Goal: Task Accomplishment & Management: Complete application form

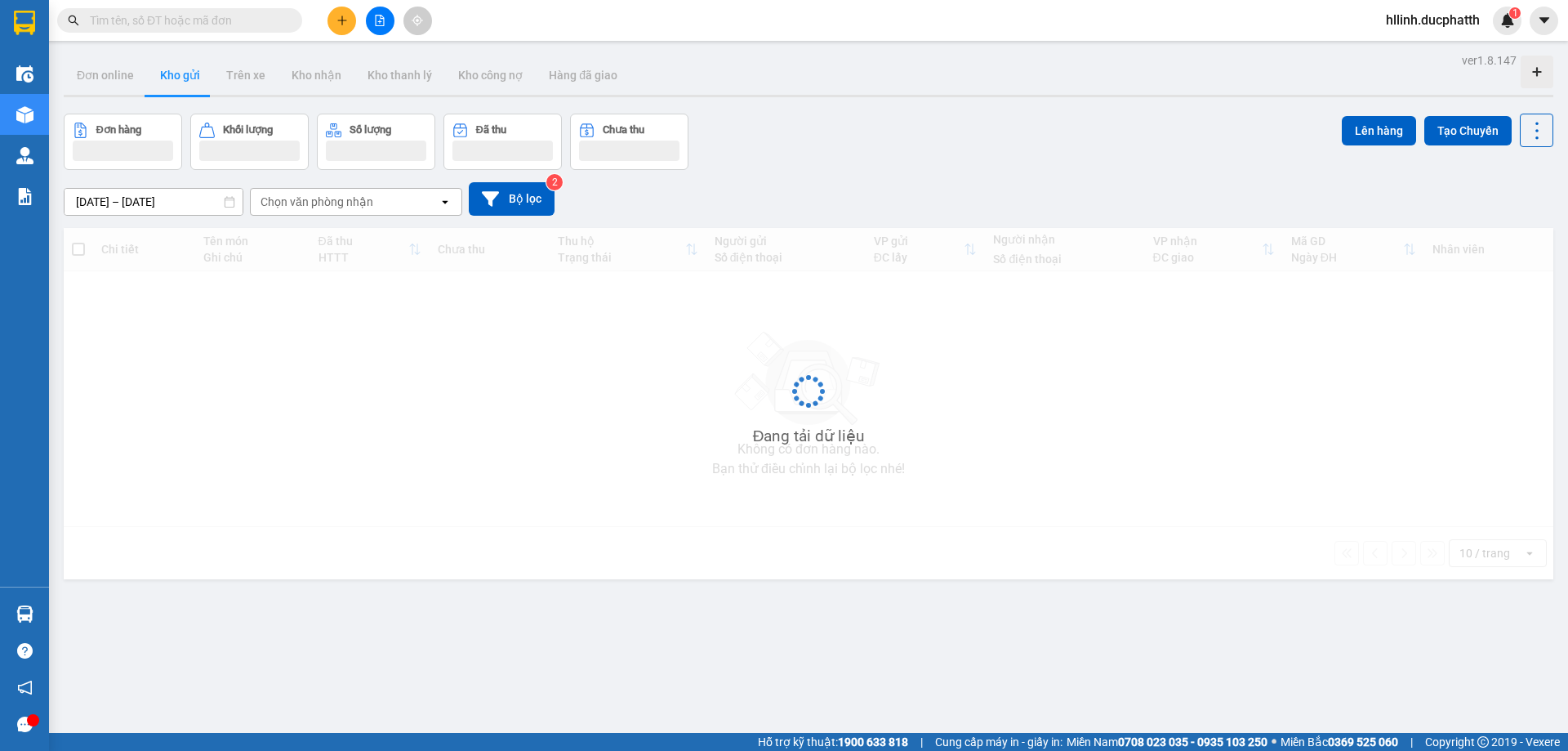
click at [231, 26] on input "text" at bounding box center [186, 20] width 192 height 18
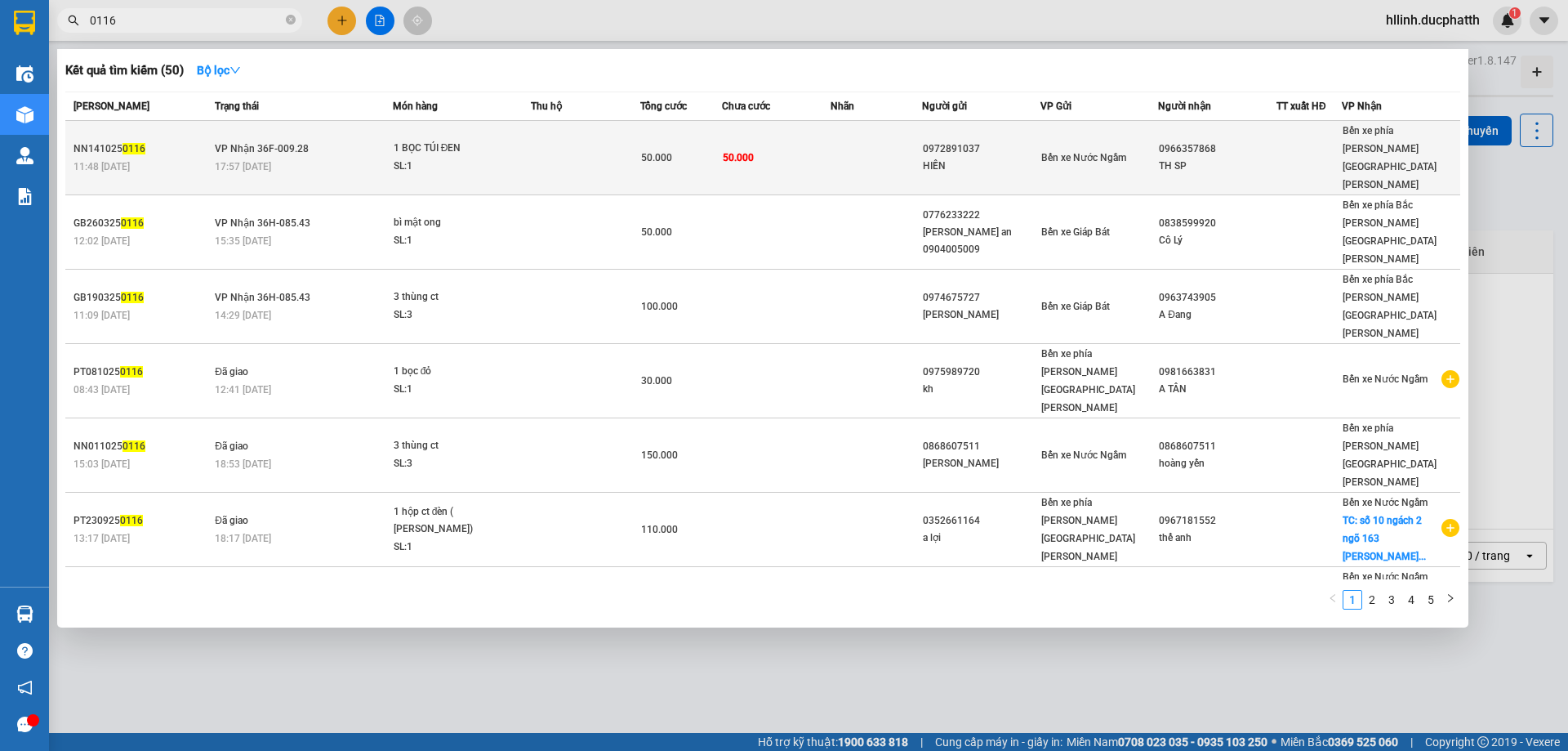
type input "0116"
click at [673, 131] on td "50.000" at bounding box center [682, 158] width 82 height 74
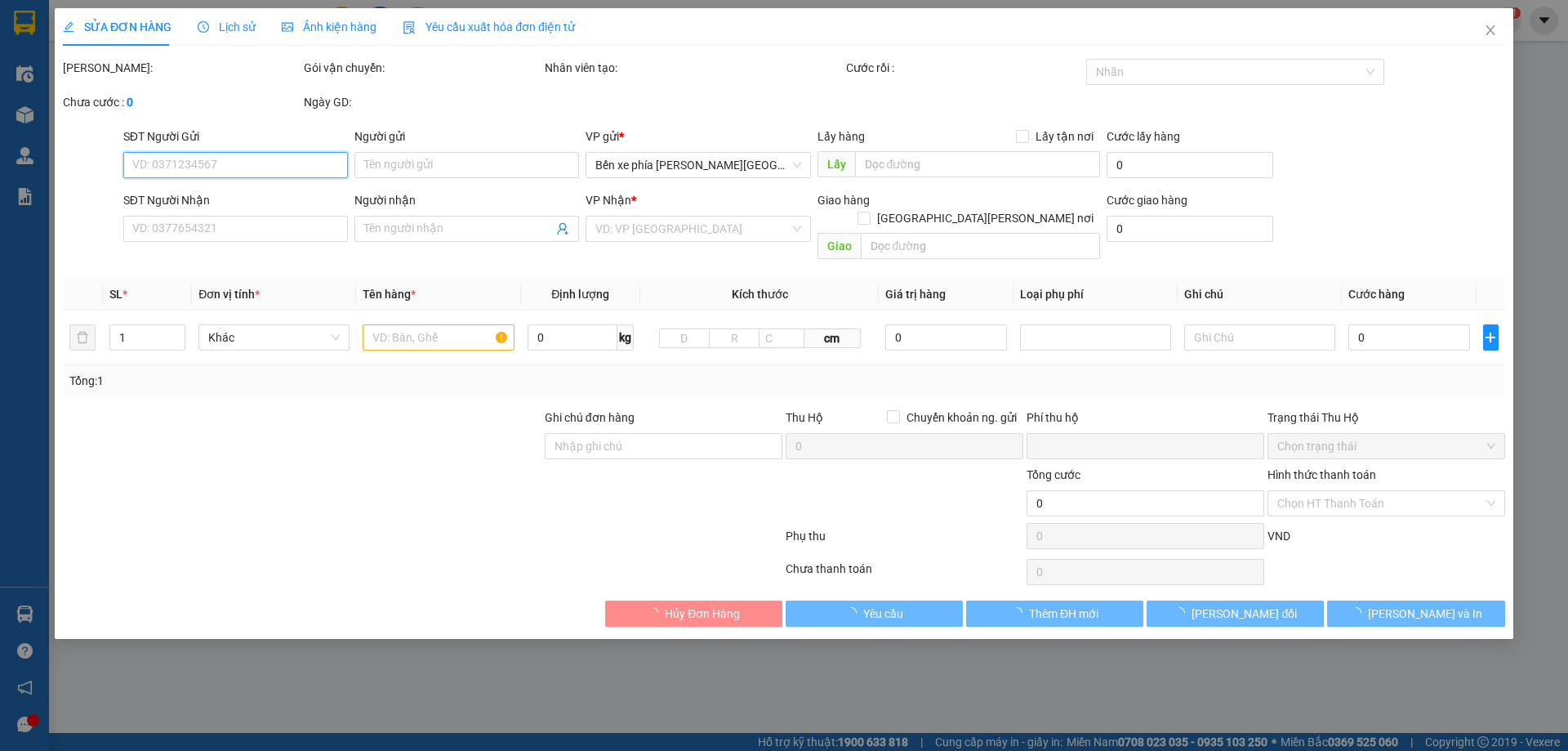
type input "0972891037"
type input "HIỀN"
type input "0966357868"
type input "TH SP"
type input "0"
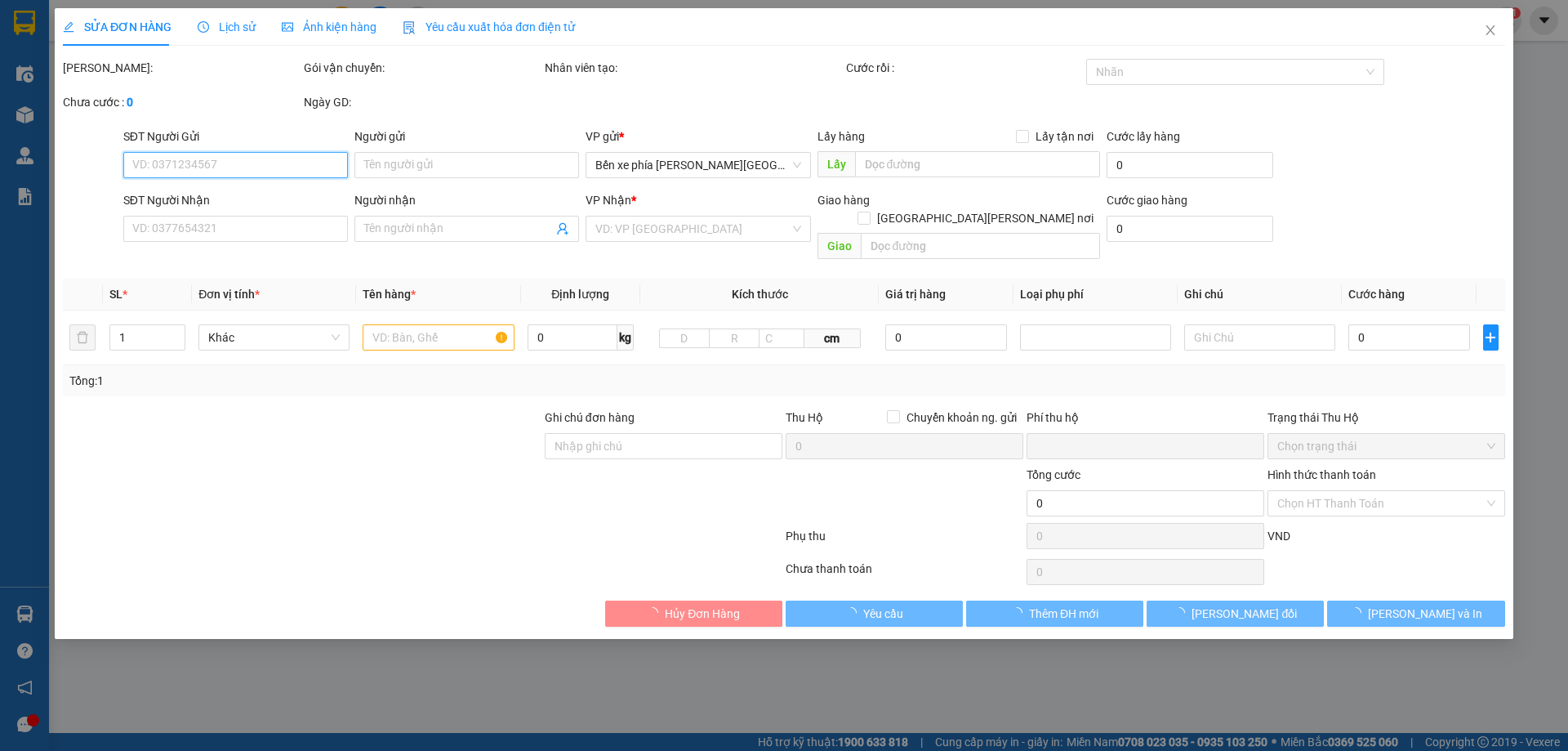
type input "50.000"
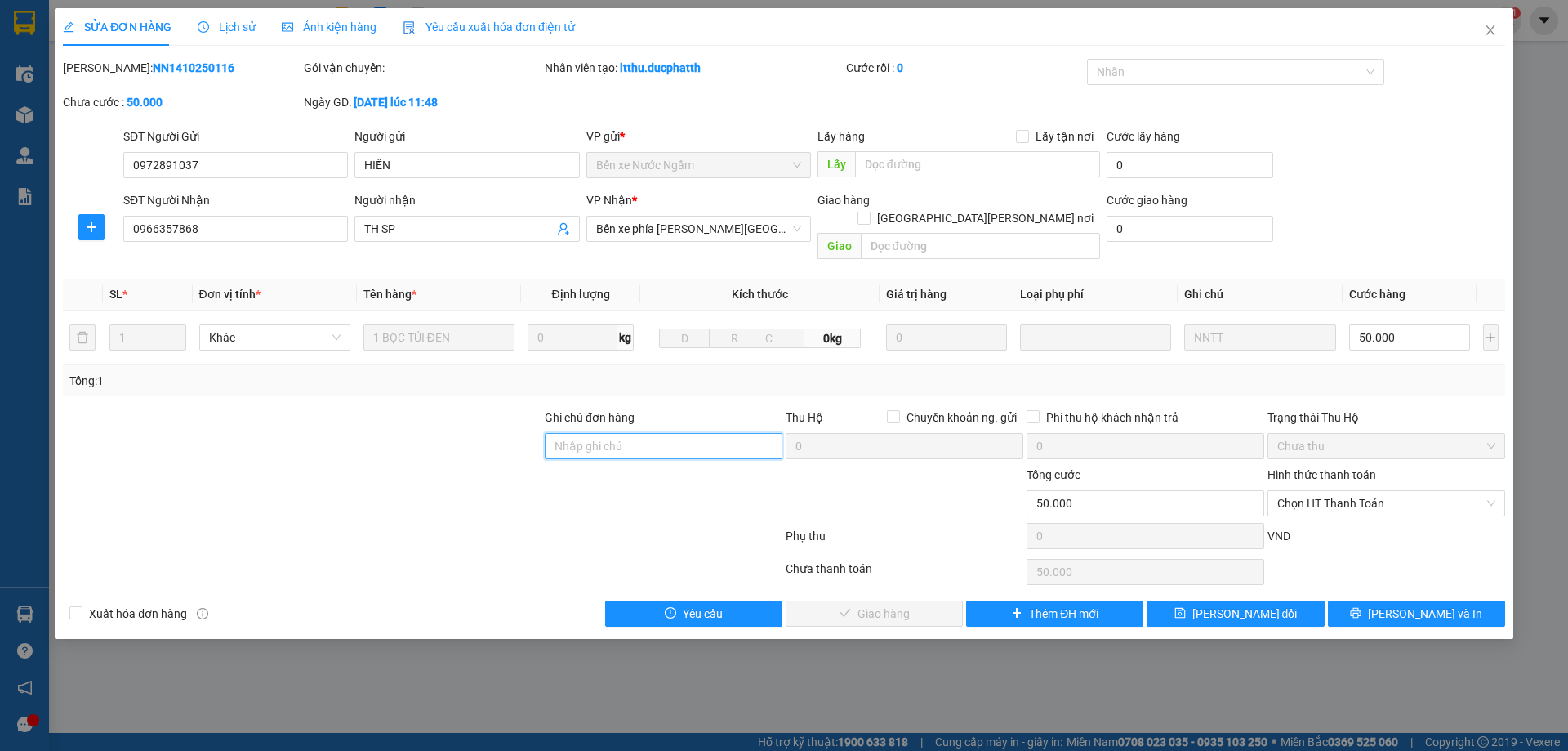
click at [633, 433] on input "Ghi chú đơn hàng" at bounding box center [664, 445] width 238 height 26
click at [553, 433] on input "08h39 +08h40 le thi ha vtb (60+20)" at bounding box center [664, 445] width 238 height 26
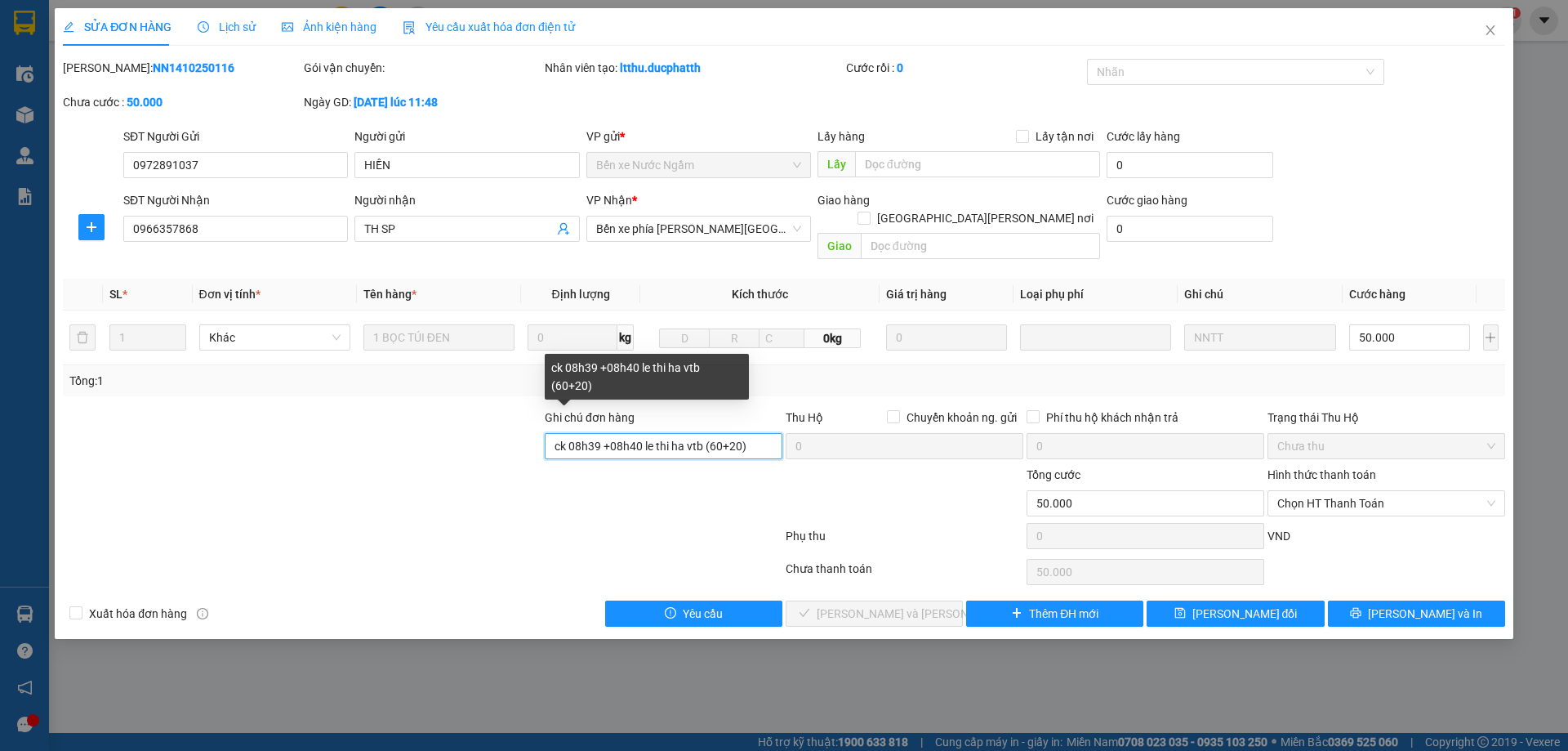
click at [643, 433] on input "ck 08h39 +08h40 le thi ha vtb (60+20)" at bounding box center [664, 445] width 238 height 26
click at [756, 433] on input "ck 08h39 +08h40 15/10 le thi ha vtb (60+20)" at bounding box center [664, 445] width 238 height 26
click at [560, 433] on input "ck 08h39 +08h40 15/10 le thi ha vtb (60k+20k)" at bounding box center [664, 445] width 238 height 26
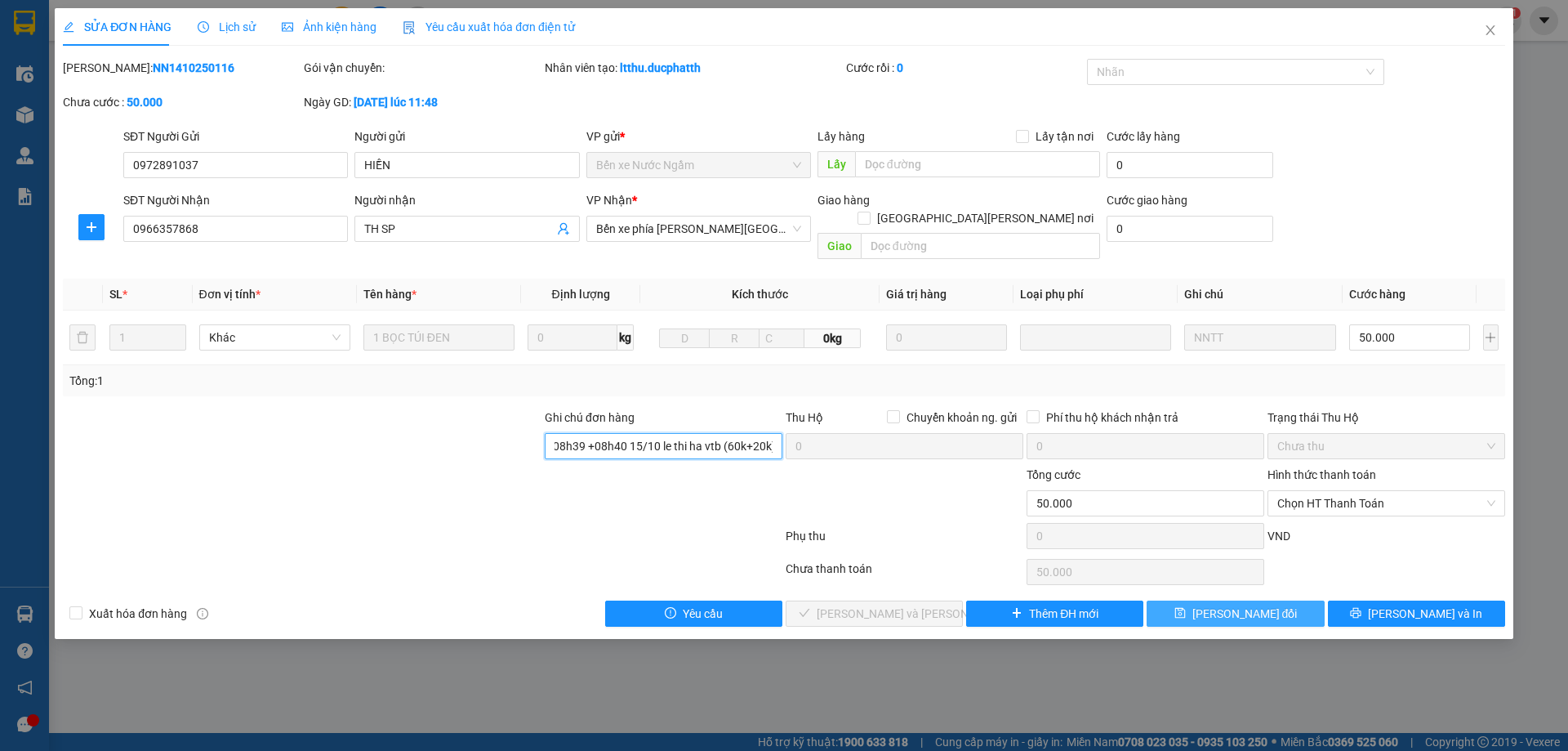
type input "ck 08h39 +08h40 15/10 le thi ha vtb (60k+20k)"
click at [1240, 604] on span "[PERSON_NAME] đổi" at bounding box center [1245, 613] width 105 height 18
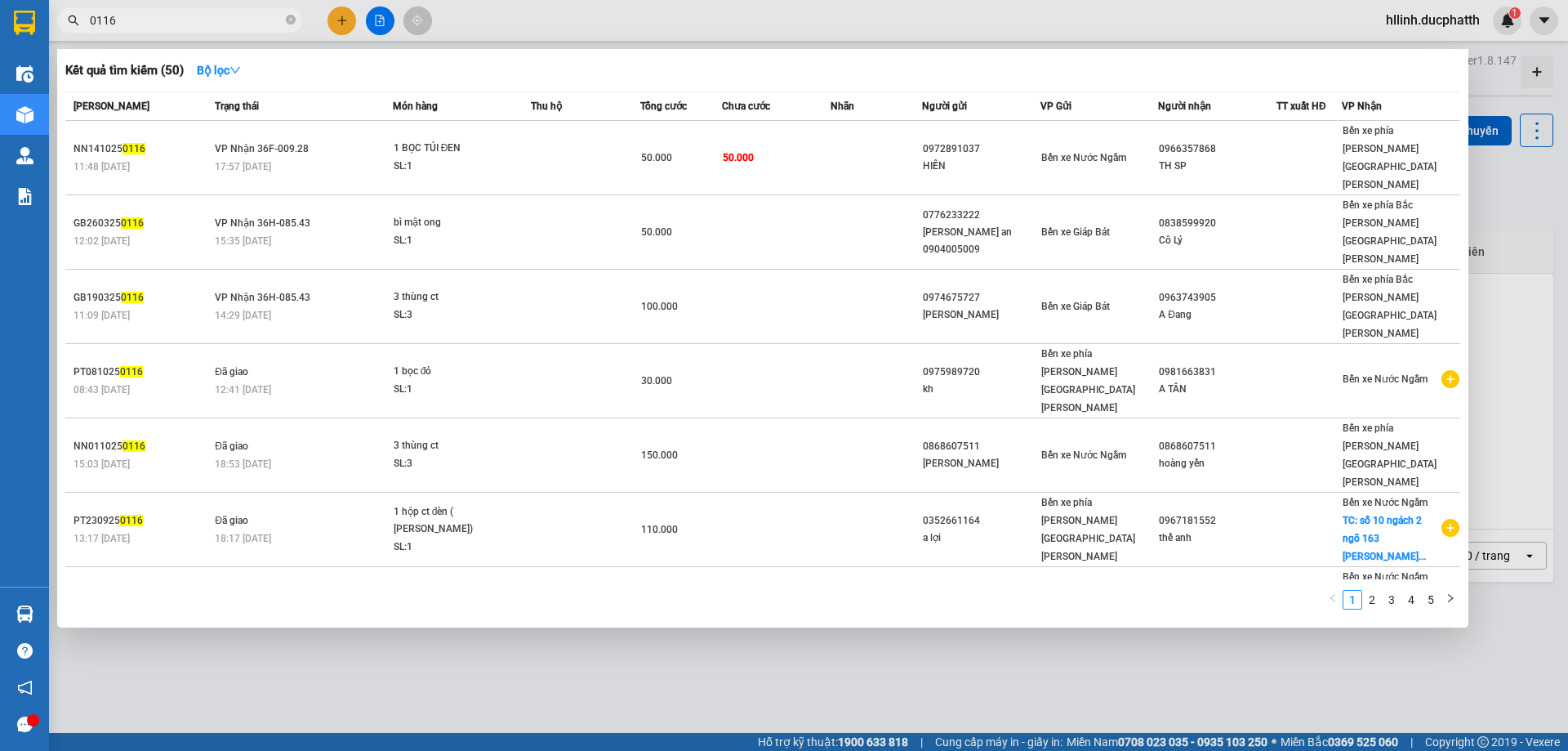
click at [183, 17] on input "0116" at bounding box center [186, 20] width 192 height 18
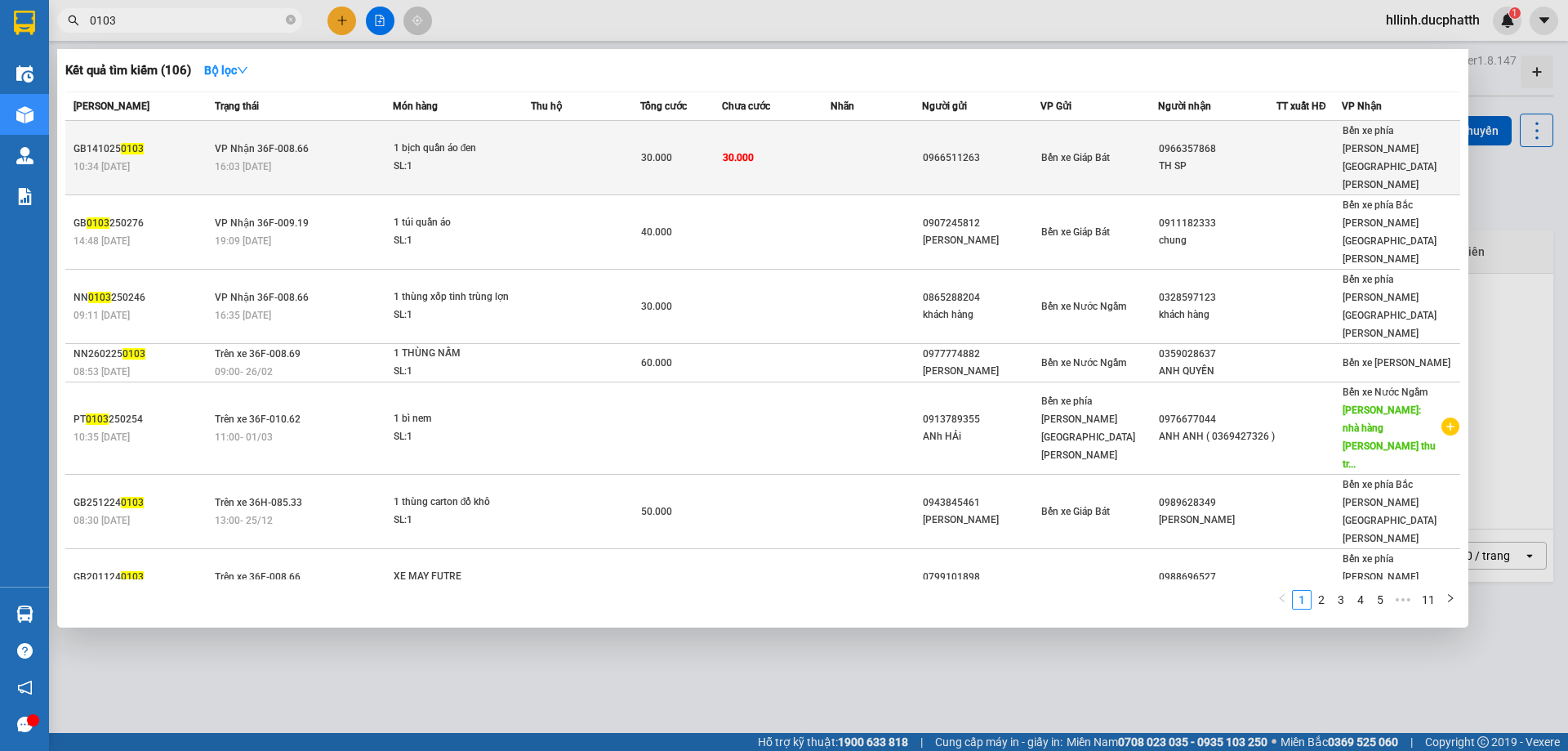
type input "0103"
click at [704, 149] on div "30.000" at bounding box center [682, 158] width 80 height 18
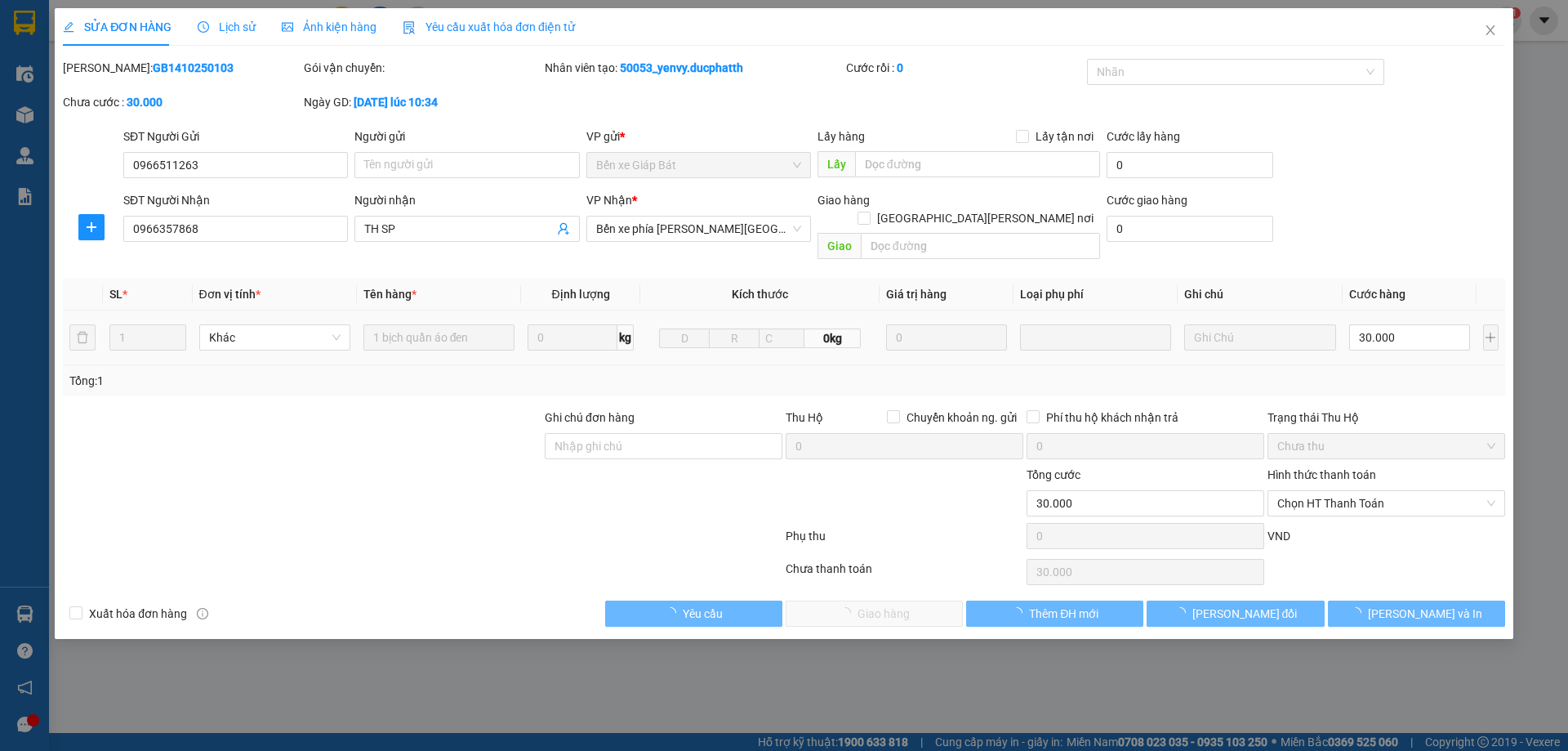
type input "0966511263"
type input "0966357868"
type input "TH SP"
type input "0"
type input "30.000"
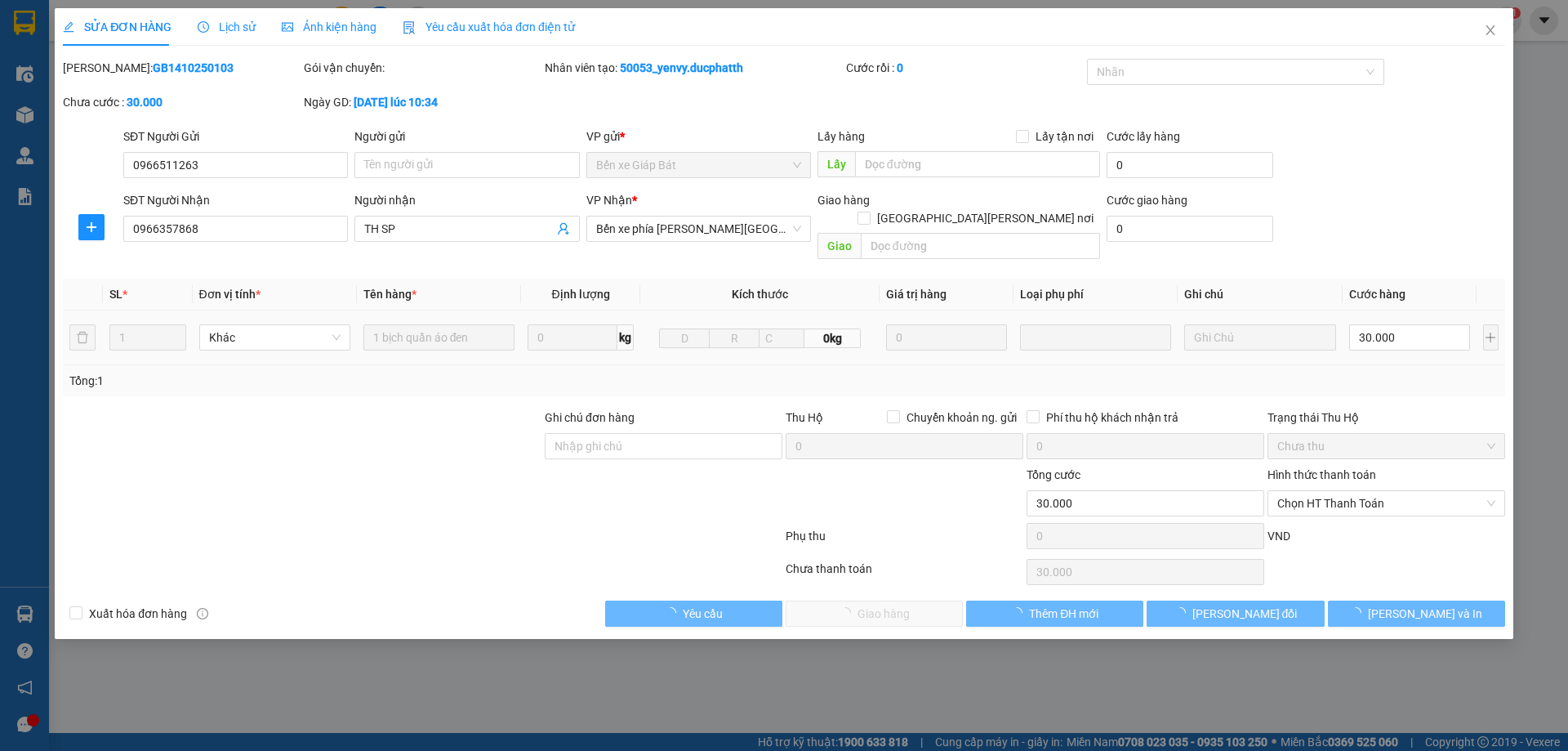
type input "30.000"
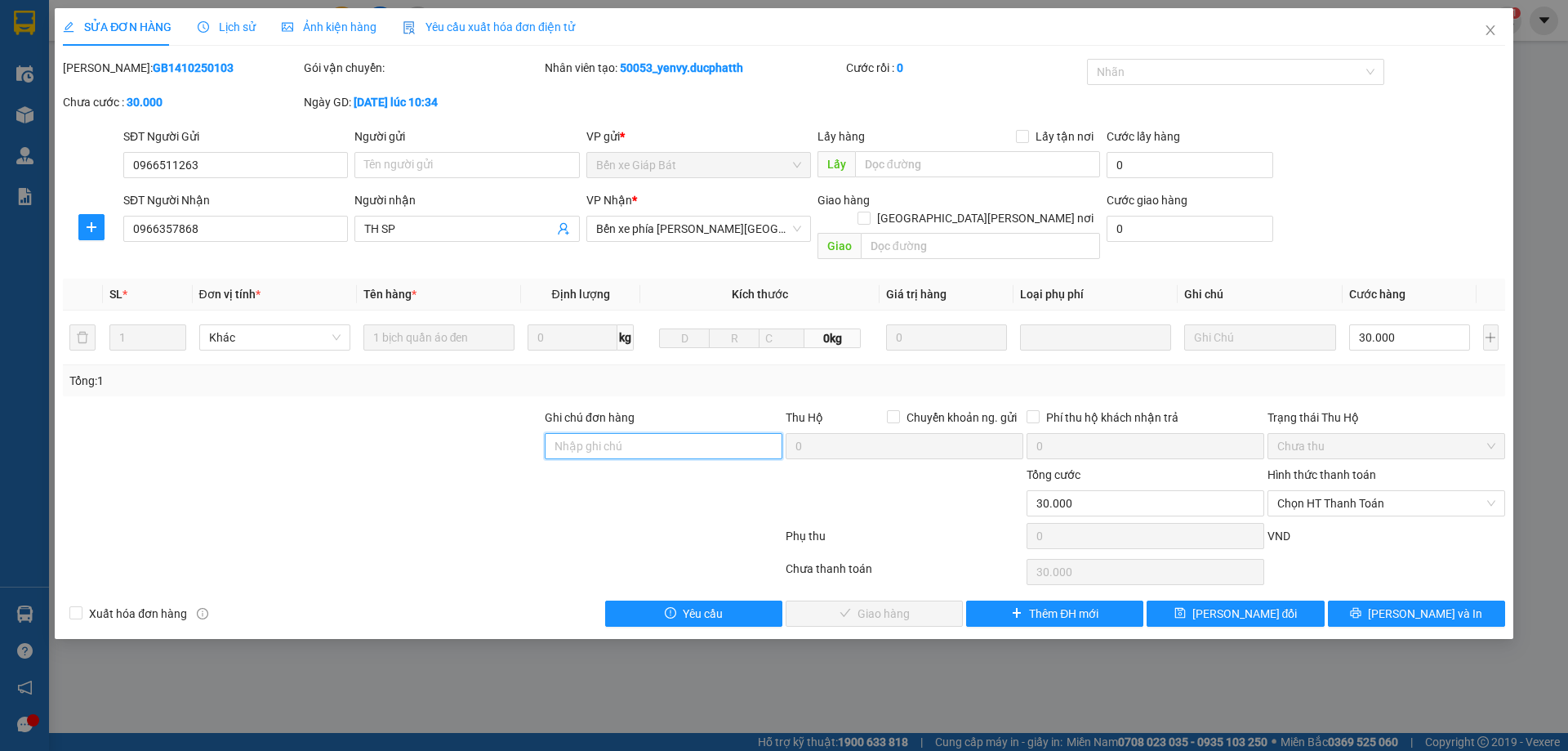
click at [645, 433] on input "Ghi chú đơn hàng" at bounding box center [664, 445] width 238 height 26
paste input "ck 08h39 +08h40 15/10 le thi ha vtb (60k+20k)"
type input "ck 08h39 +08h40 15/10 le thi ha vtb (60k+20k)"
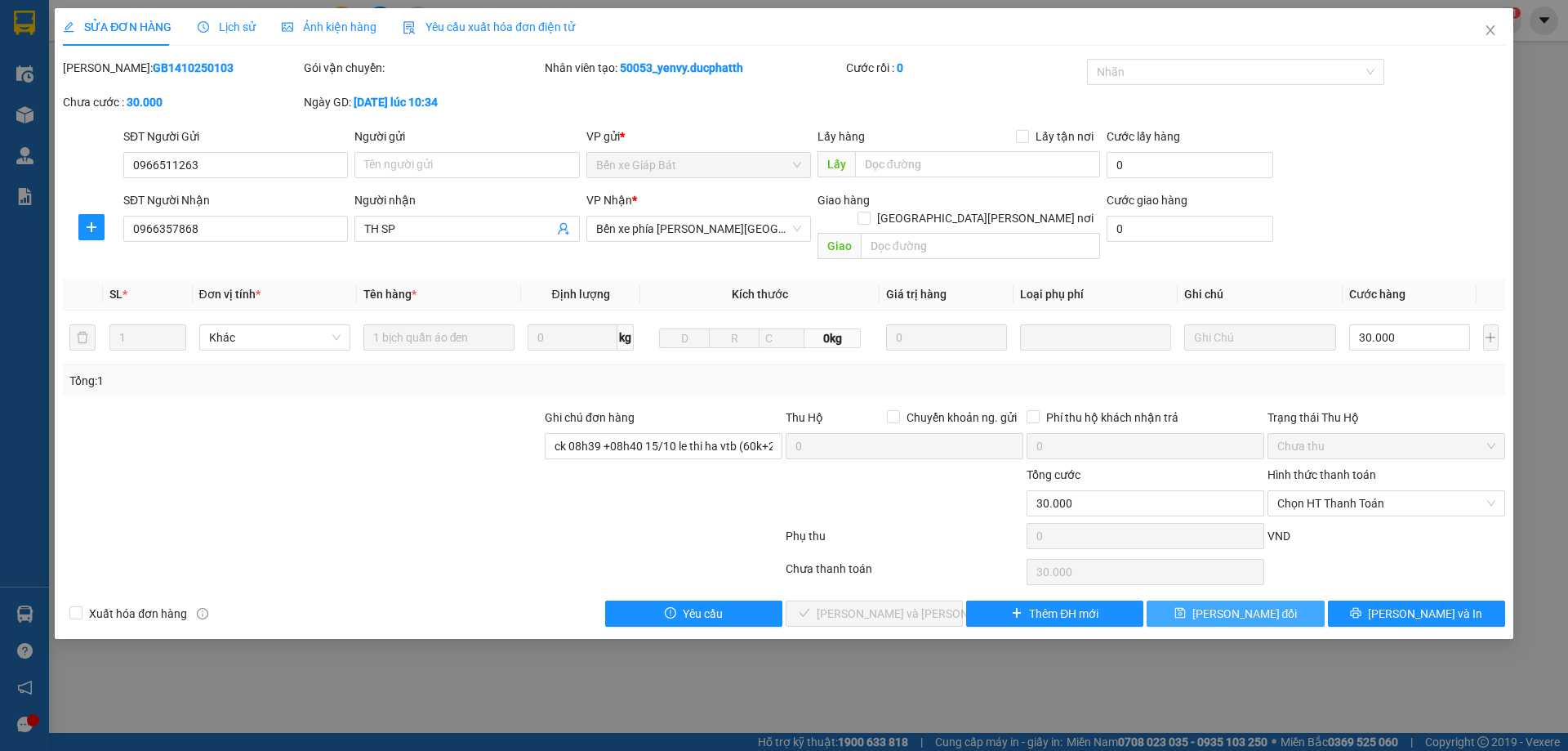
click at [1216, 604] on span "[PERSON_NAME] đổi" at bounding box center [1245, 613] width 105 height 18
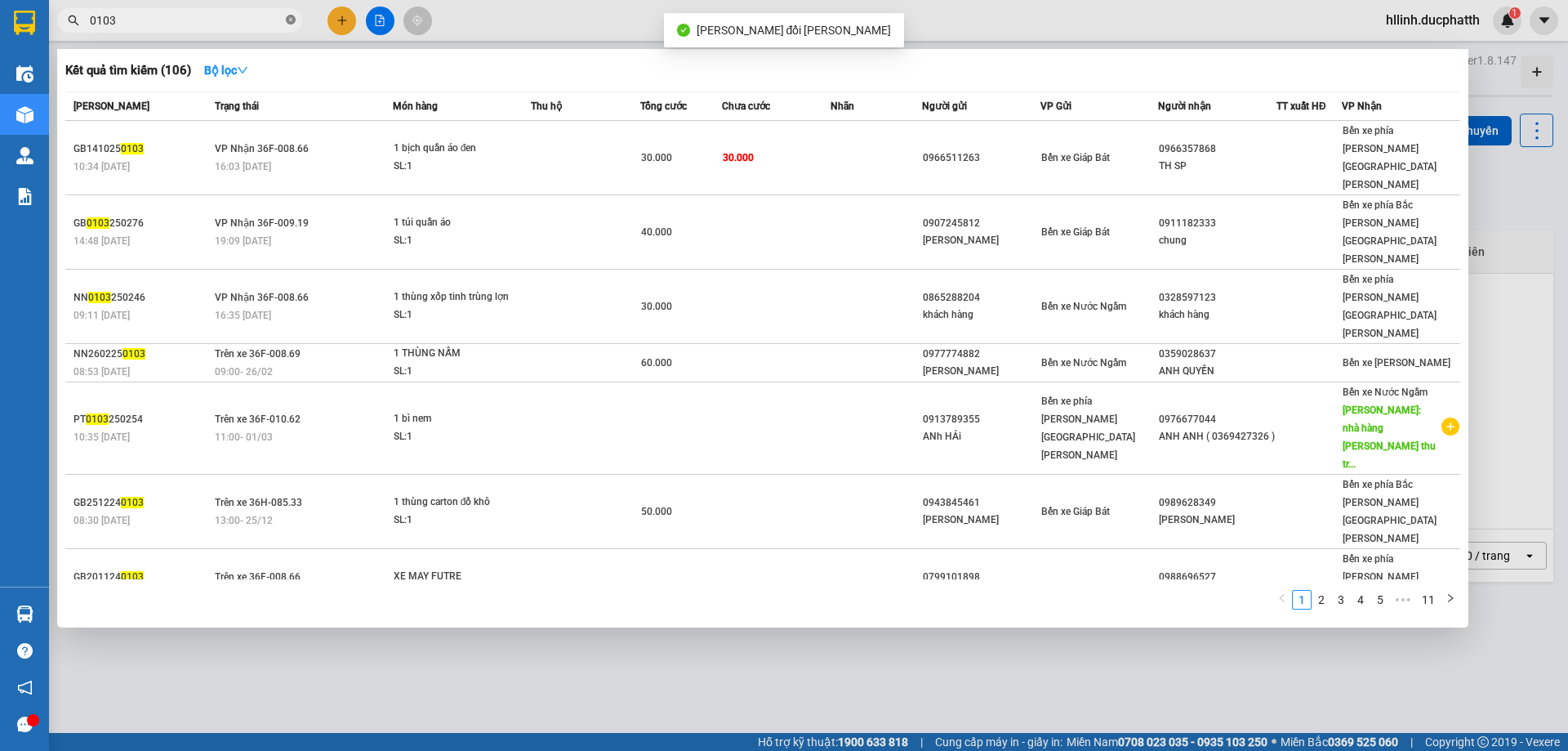
click at [288, 20] on icon "close-circle" at bounding box center [290, 20] width 10 height 10
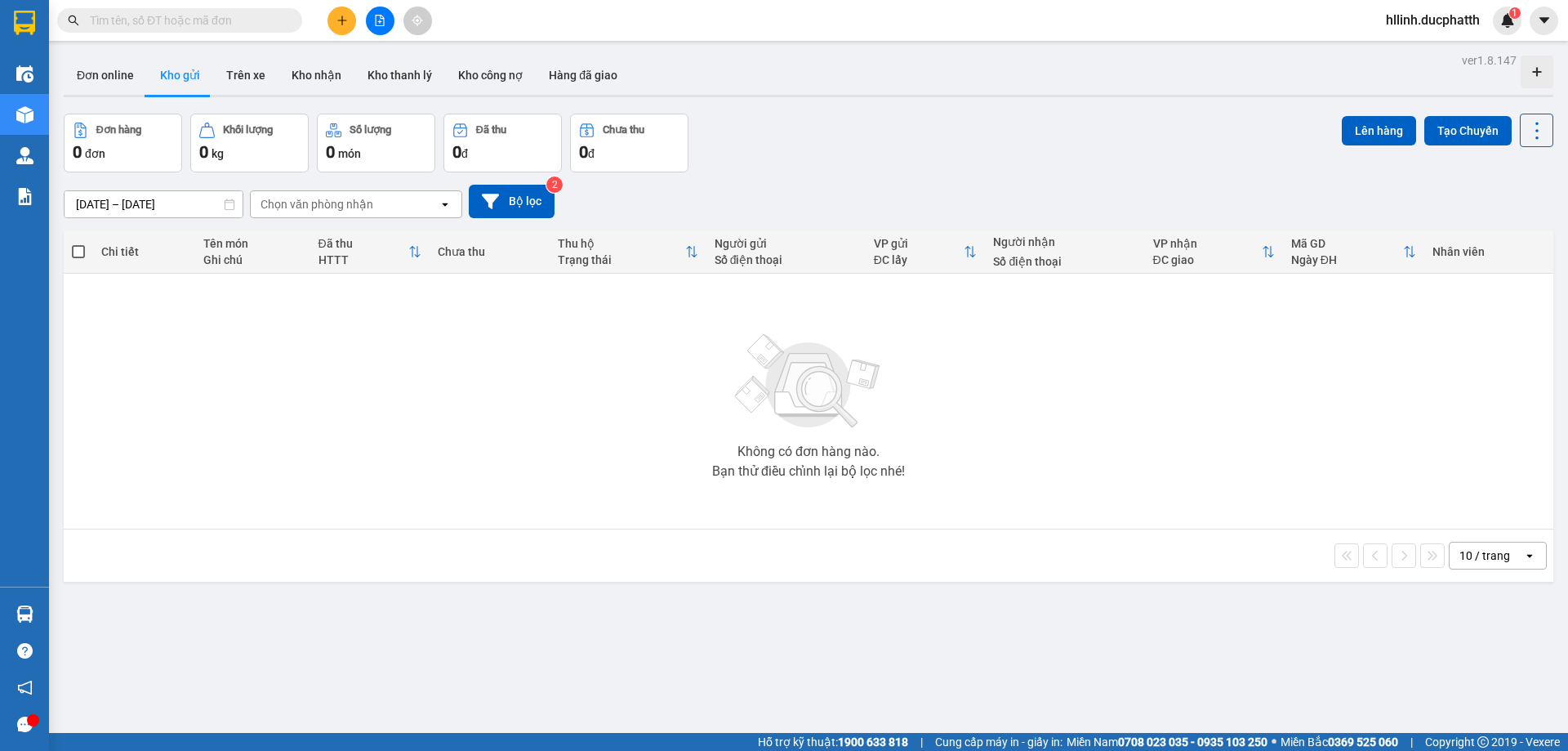
click at [203, 16] on input "text" at bounding box center [186, 20] width 192 height 18
click at [159, 21] on input "text" at bounding box center [186, 20] width 192 height 18
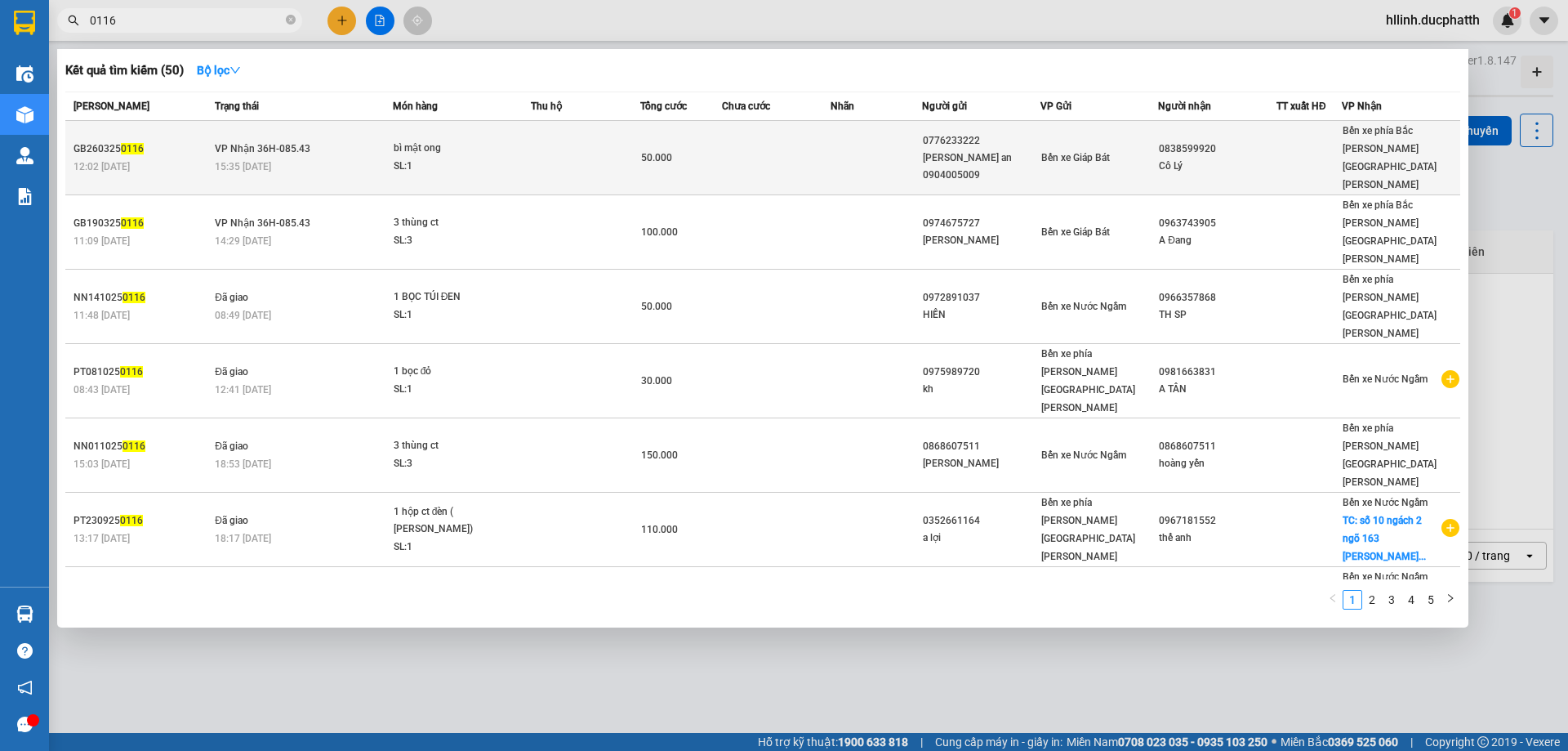
type input "0116"
click at [750, 143] on td at bounding box center [776, 158] width 110 height 74
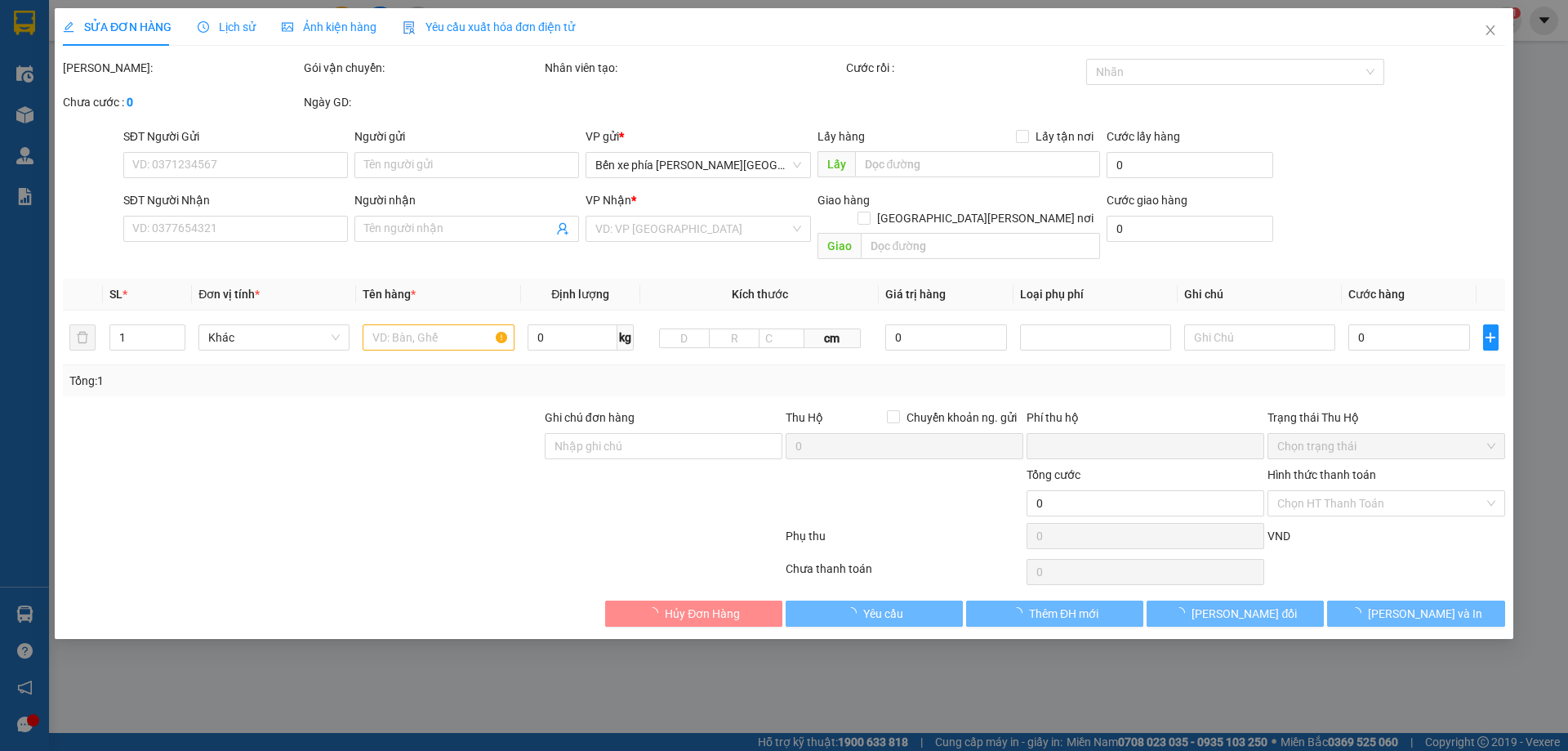
type input "0776233222"
type input "[PERSON_NAME] an 0904005009"
type input "0838599920"
type input "Cô Lý"
type input "0"
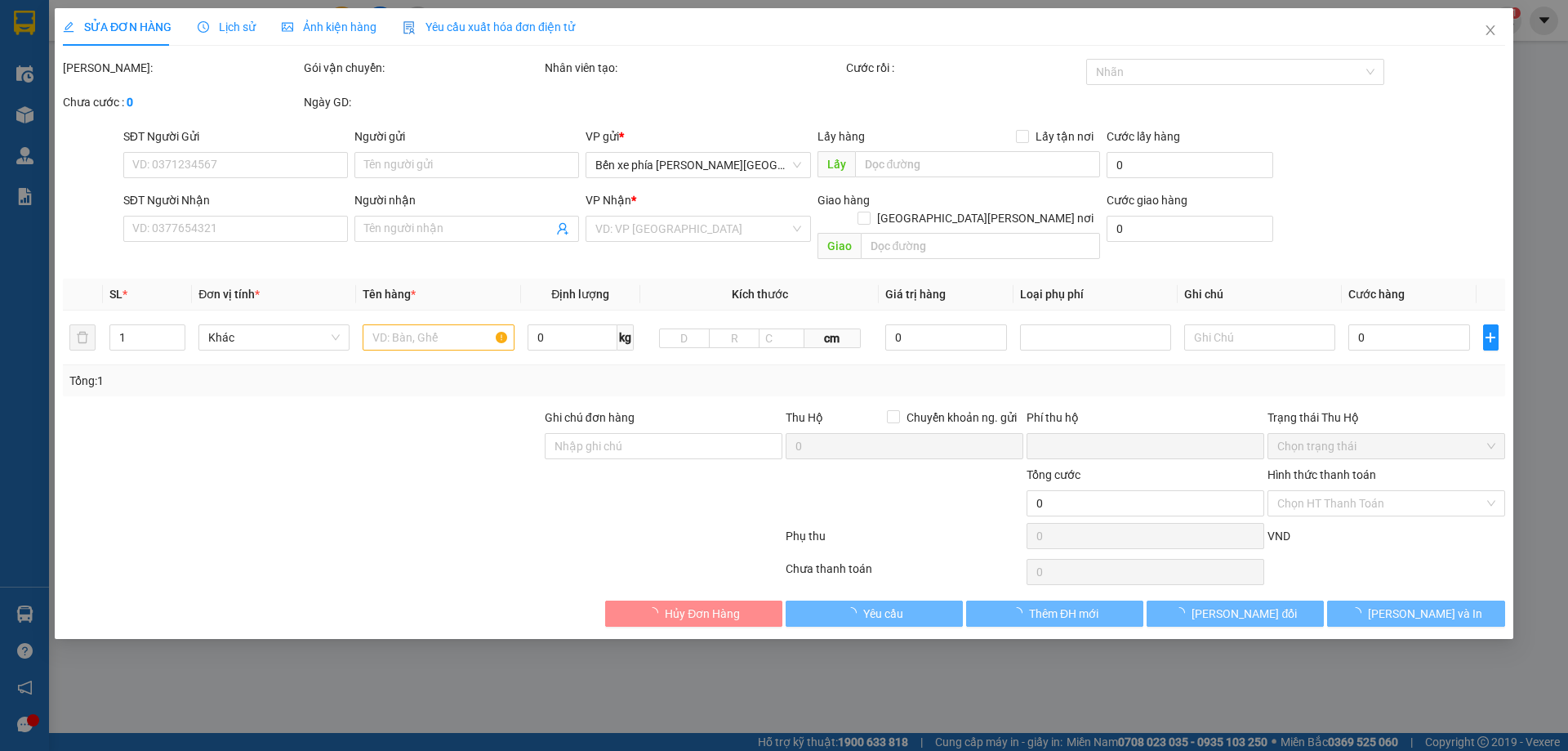
type input "50.000"
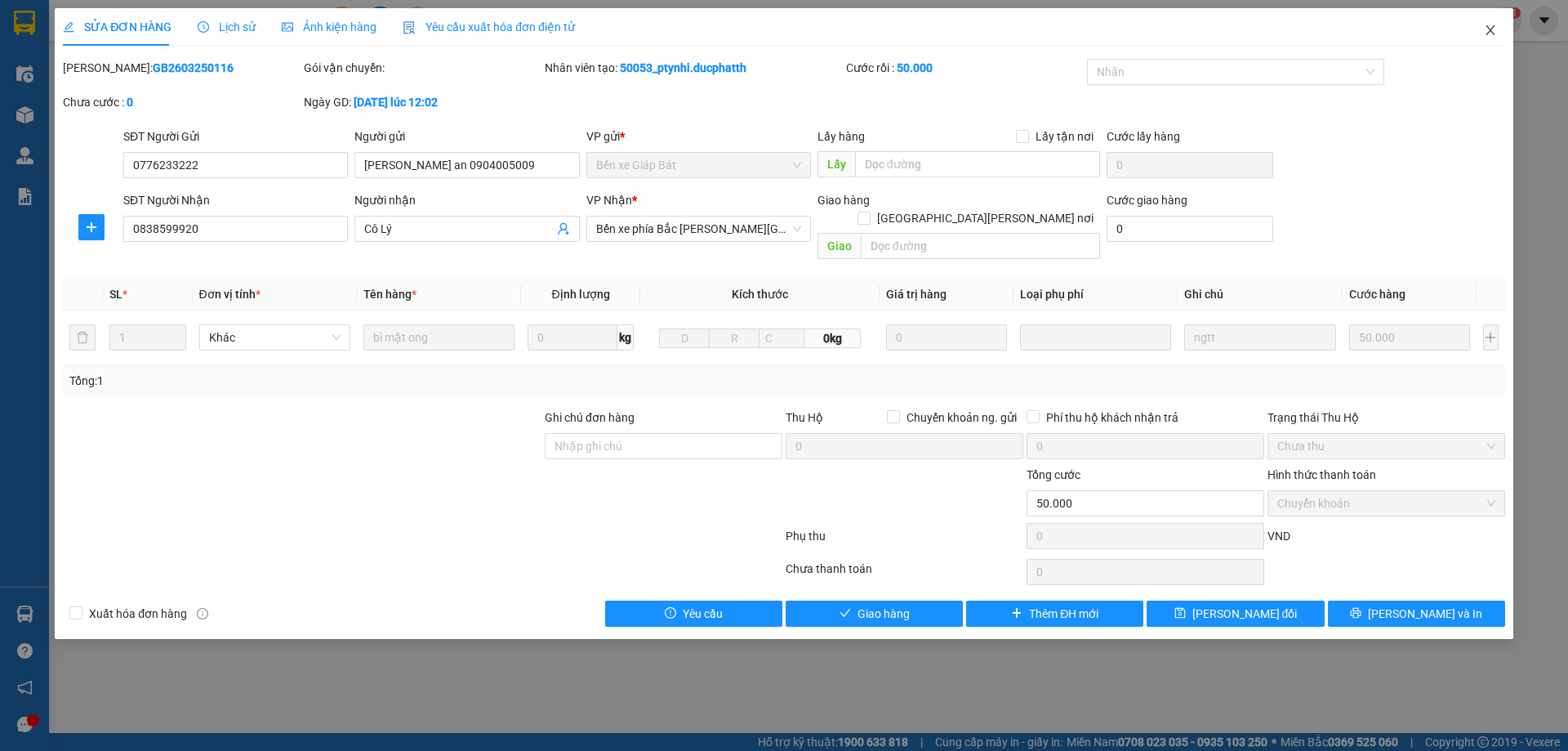
click at [1497, 31] on icon "close" at bounding box center [1490, 30] width 13 height 13
